Goal: Task Accomplishment & Management: Use online tool/utility

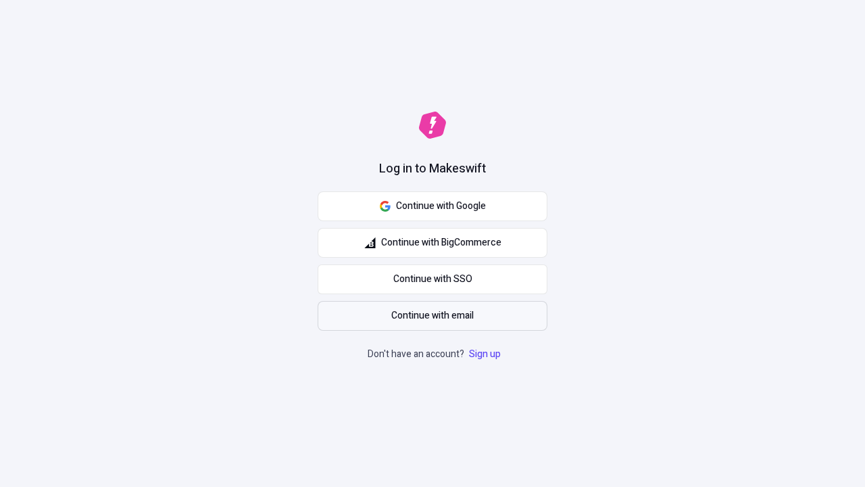
click at [433, 316] on span "Continue with email" at bounding box center [432, 315] width 82 height 15
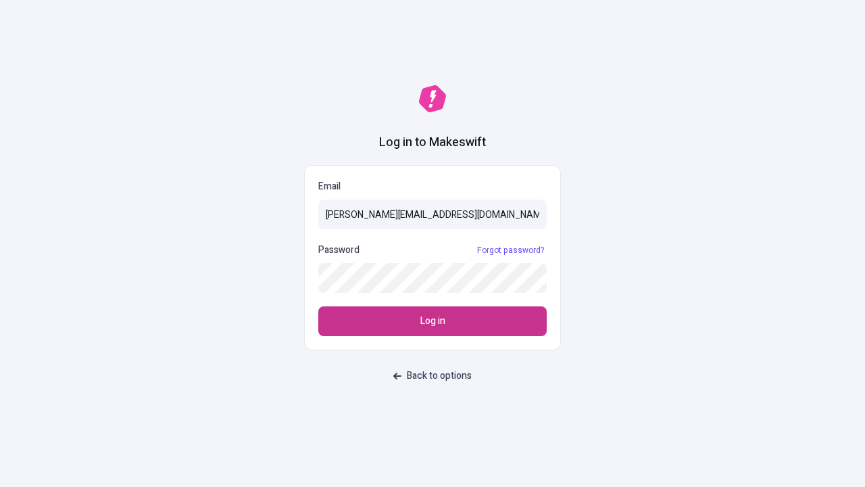
click at [433, 321] on span "Log in" at bounding box center [433, 321] width 25 height 15
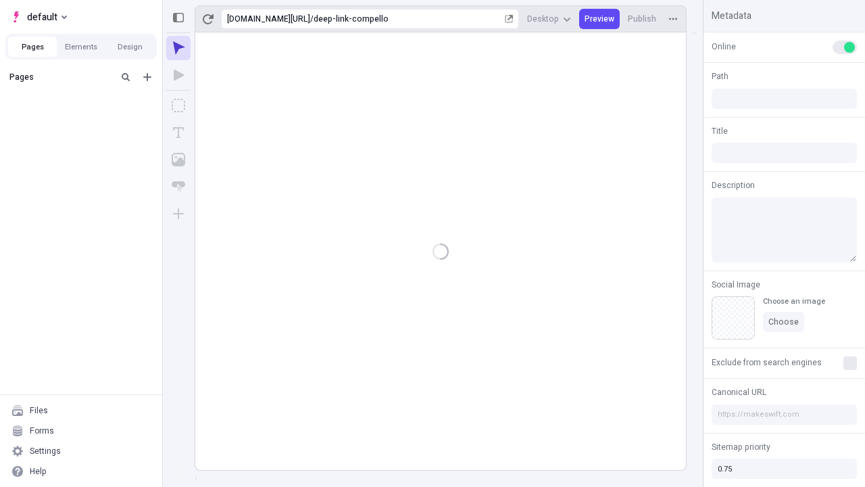
type input "/deep-link-compello"
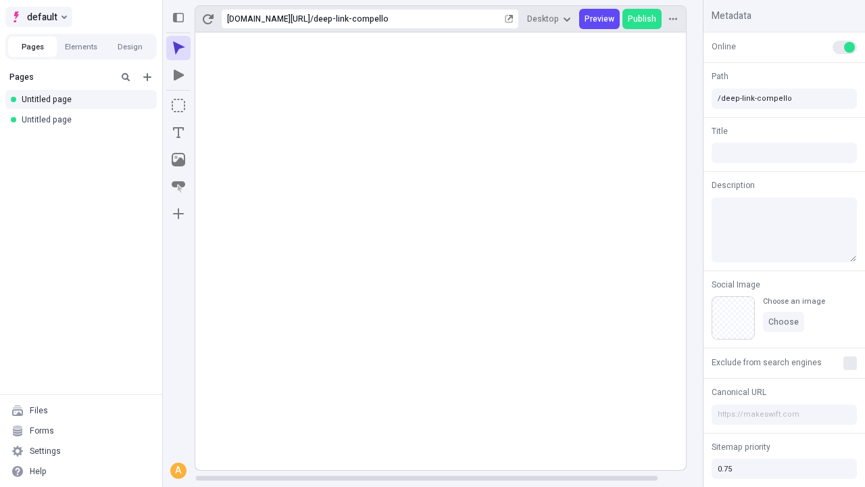
click at [38, 17] on span "default" at bounding box center [42, 17] width 30 height 16
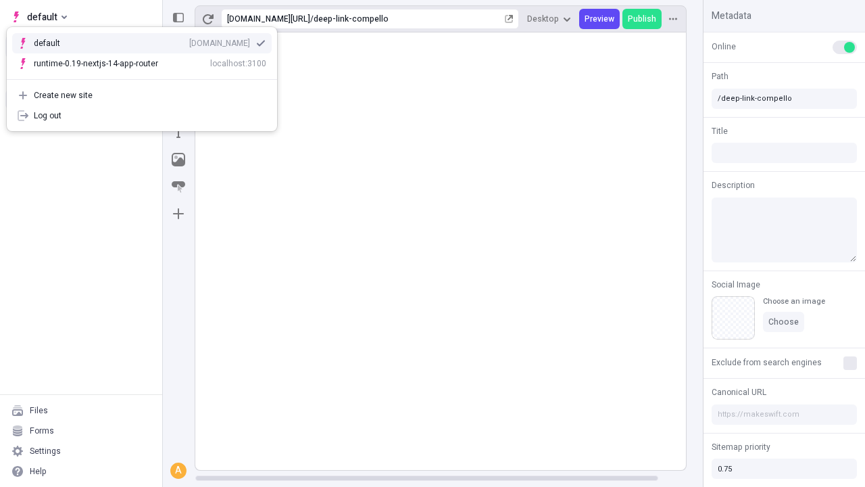
click at [189, 41] on div "qee9k4dy7d.staging.makeswift.site" at bounding box center [219, 43] width 61 height 11
click at [147, 77] on icon "Add new" at bounding box center [147, 77] width 8 height 8
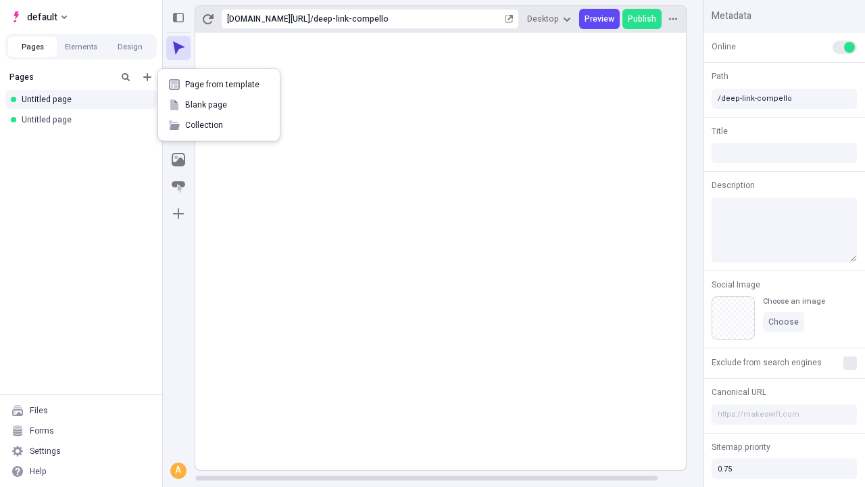
click at [219, 105] on span "Blank page" at bounding box center [227, 104] width 84 height 11
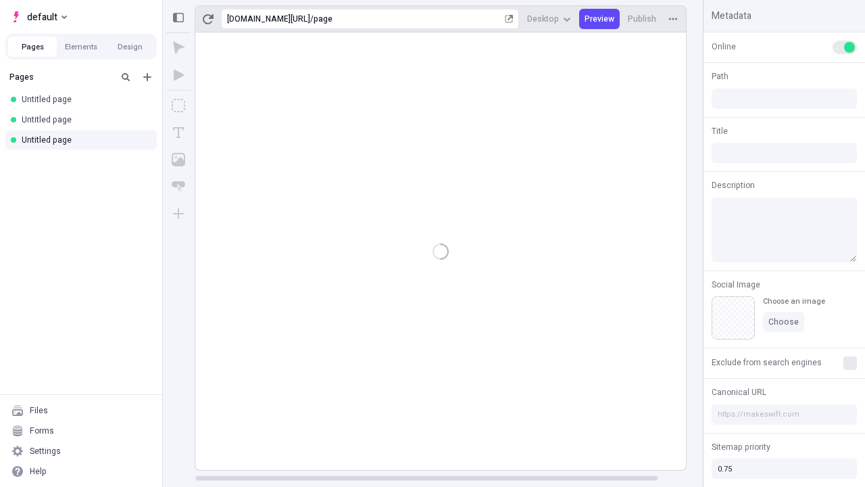
type input "/page"
